Goal: Transaction & Acquisition: Book appointment/travel/reservation

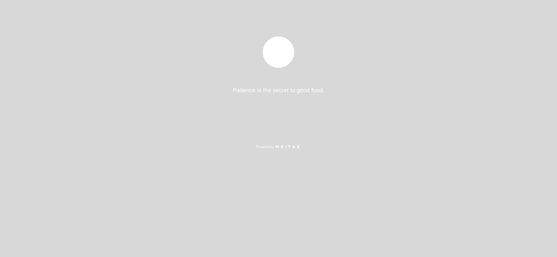
select select "pt"
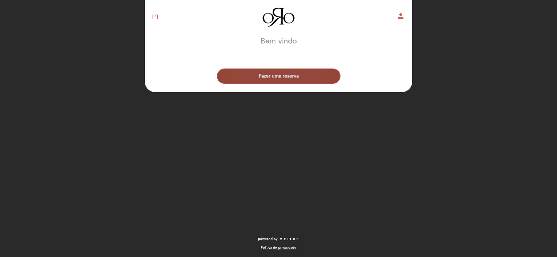
click at [284, 73] on button "Fazer uma reserva" at bounding box center [279, 76] width 124 height 15
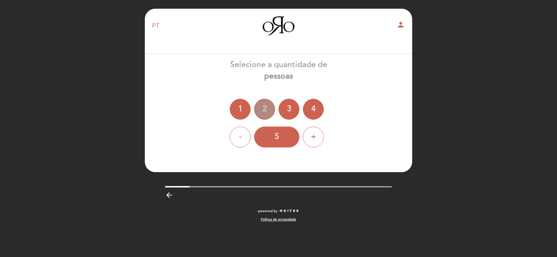
click at [265, 108] on div "2" at bounding box center [264, 109] width 21 height 21
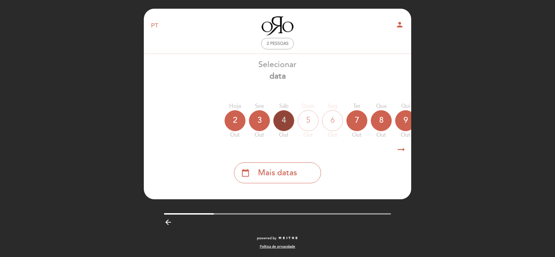
click at [284, 118] on div "4" at bounding box center [283, 120] width 21 height 21
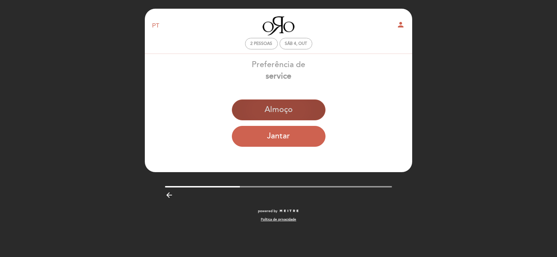
click at [277, 108] on button "Almoço" at bounding box center [279, 110] width 94 height 21
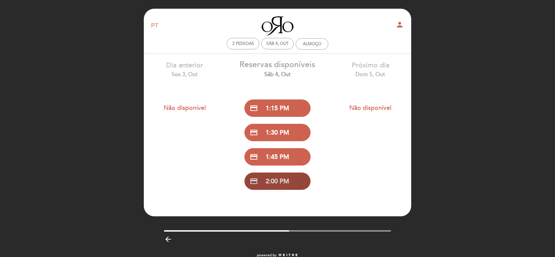
click at [273, 182] on button "credit_card 2:00 PM" at bounding box center [277, 181] width 66 height 17
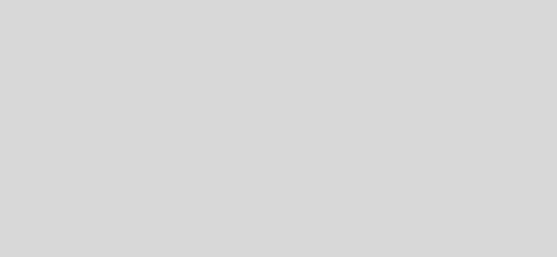
select select "pt"
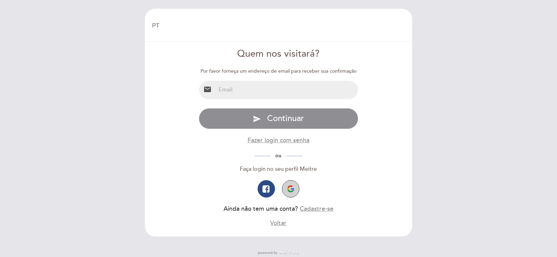
click at [293, 189] on img "button" at bounding box center [290, 189] width 7 height 7
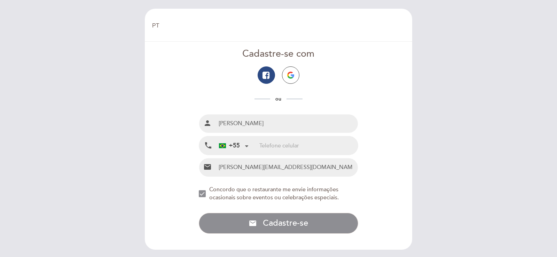
click at [268, 146] on input "tel" at bounding box center [308, 145] width 99 height 18
type input "32991030278"
click at [290, 75] on img "button" at bounding box center [290, 75] width 7 height 7
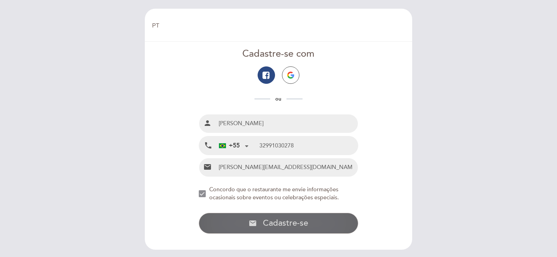
click at [278, 223] on span "Cadastre-se" at bounding box center [285, 223] width 45 height 10
